Goal: Find specific page/section: Find specific page/section

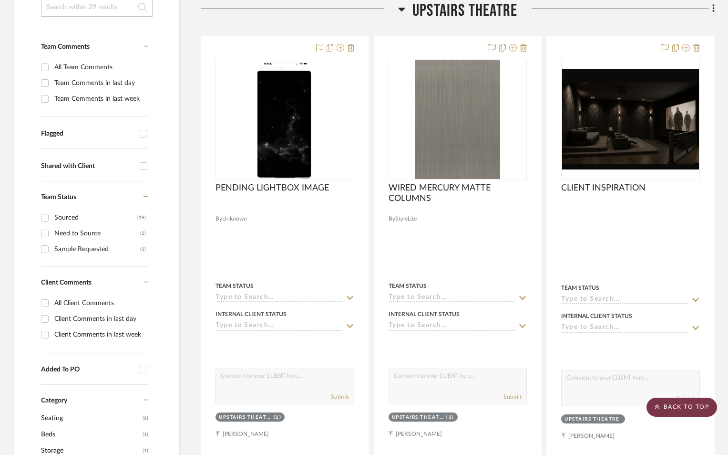
click at [689, 408] on scroll-to-top-button "BACK TO TOP" at bounding box center [682, 406] width 71 height 19
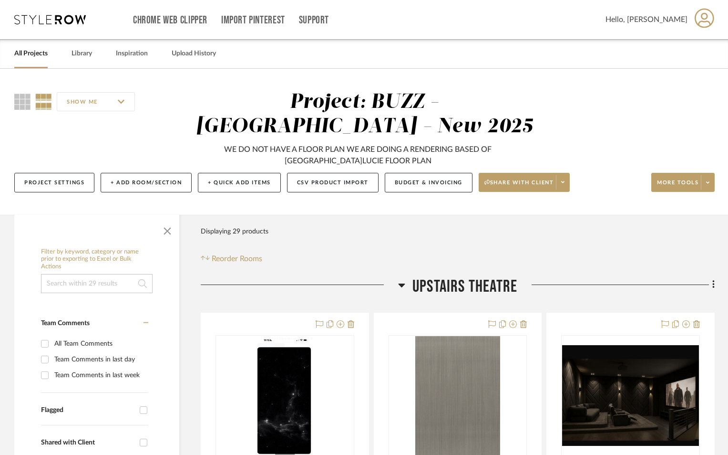
click at [33, 57] on link "All Projects" at bounding box center [30, 53] width 33 height 13
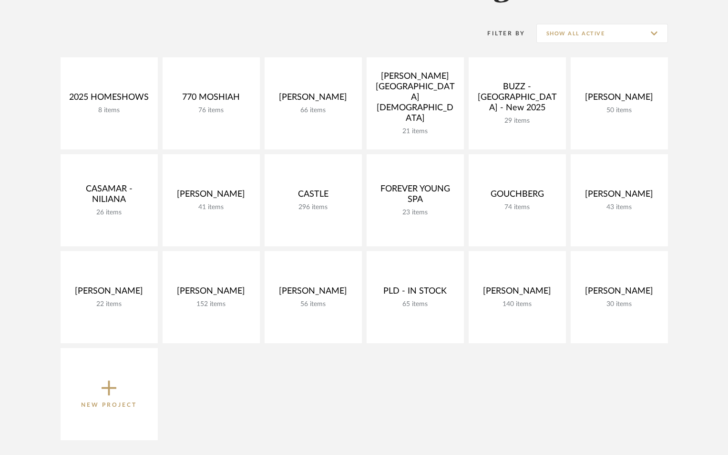
scroll to position [95, 0]
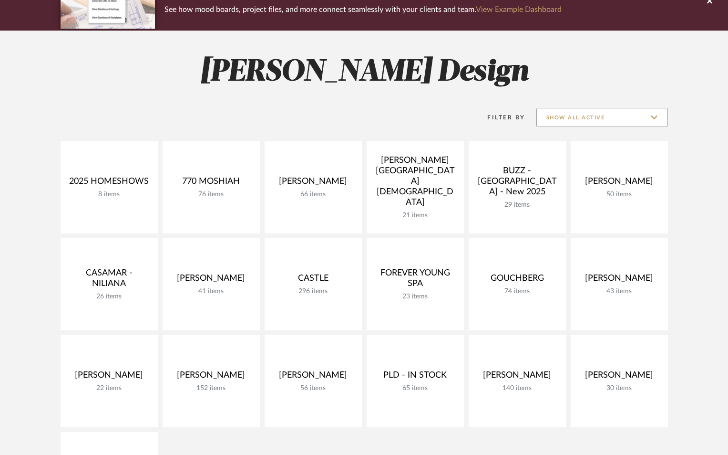
click at [606, 108] on input "Show All Active" at bounding box center [603, 117] width 132 height 19
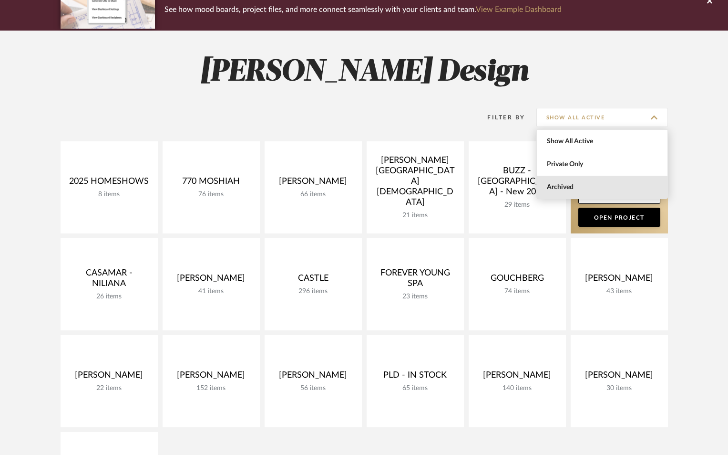
click at [604, 181] on span "Archived" at bounding box center [602, 187] width 131 height 23
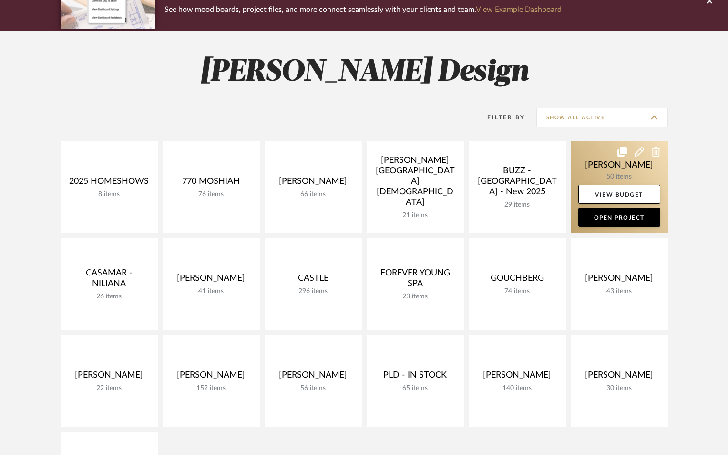
type input "Archived"
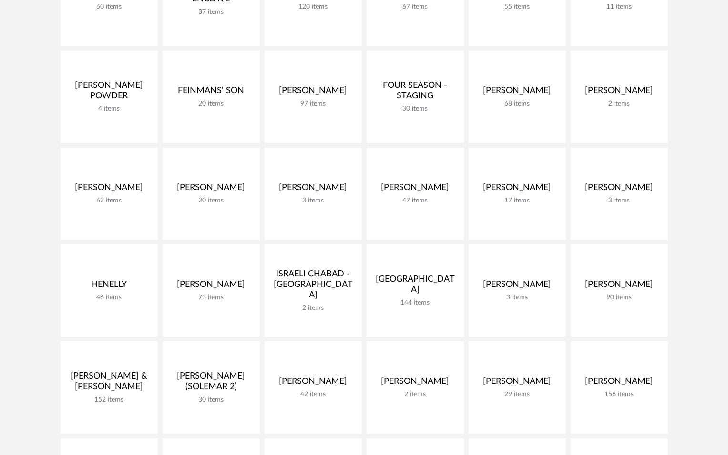
scroll to position [700, 0]
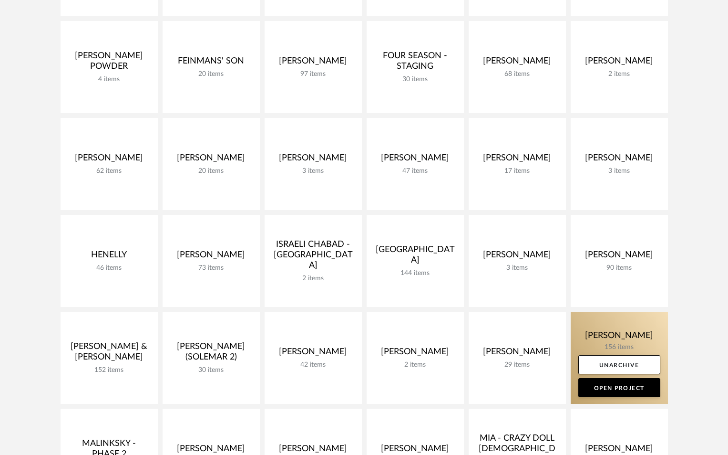
click at [642, 328] on link at bounding box center [619, 358] width 97 height 92
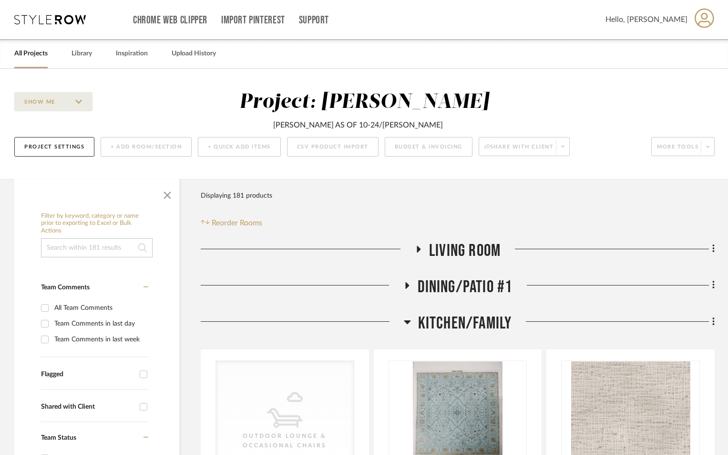
click at [408, 322] on icon at bounding box center [407, 322] width 7 height 4
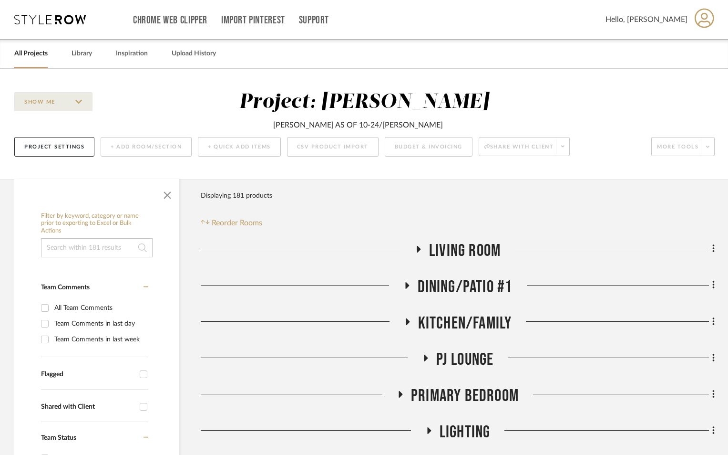
click at [426, 358] on icon at bounding box center [426, 357] width 4 height 7
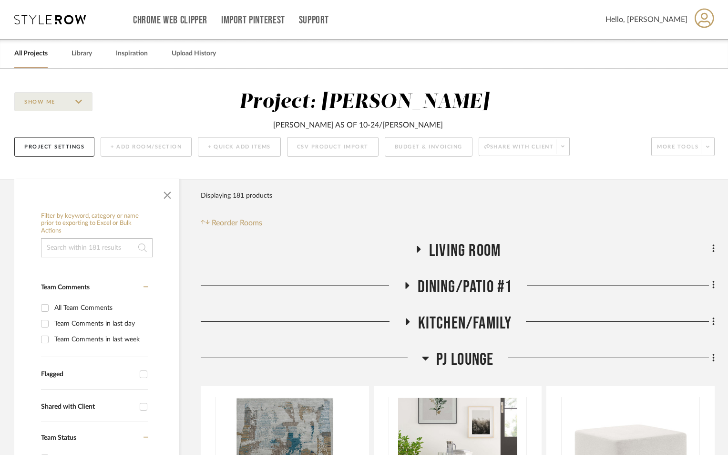
scroll to position [254, 0]
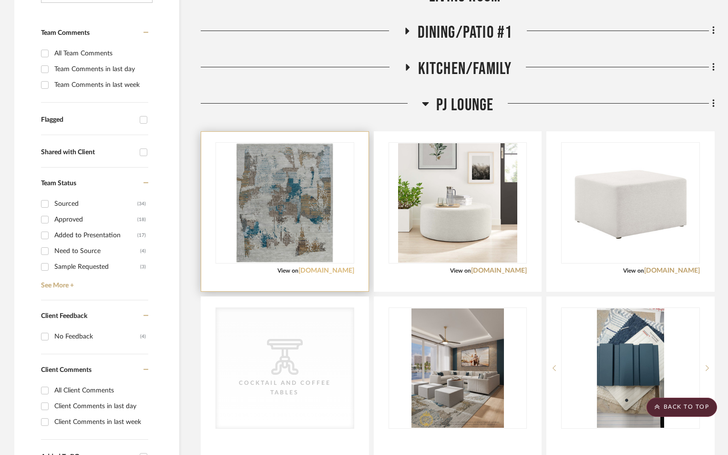
click at [335, 270] on link "[DOMAIN_NAME]" at bounding box center [327, 270] width 56 height 7
